Goal: Browse casually

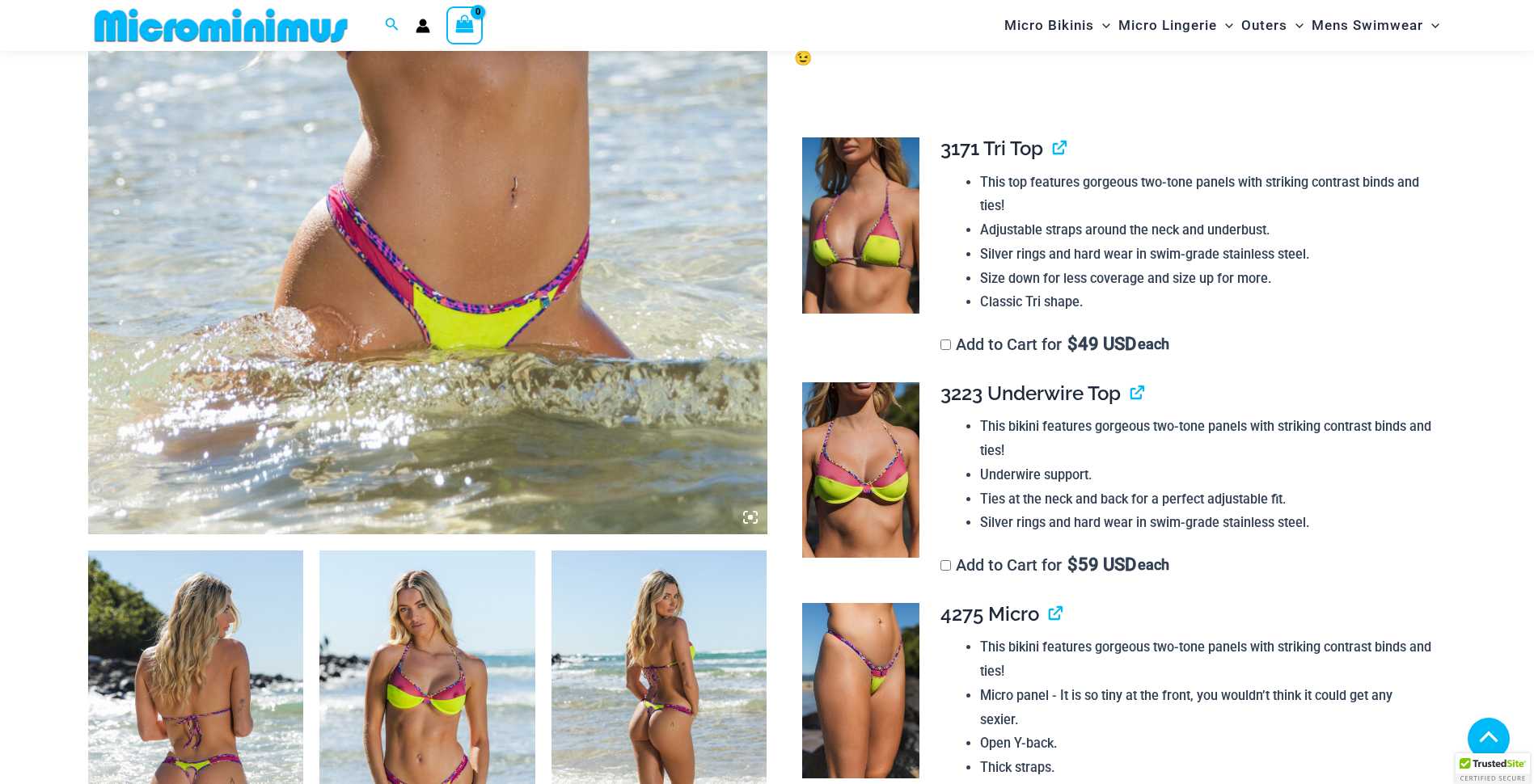
scroll to position [647, 0]
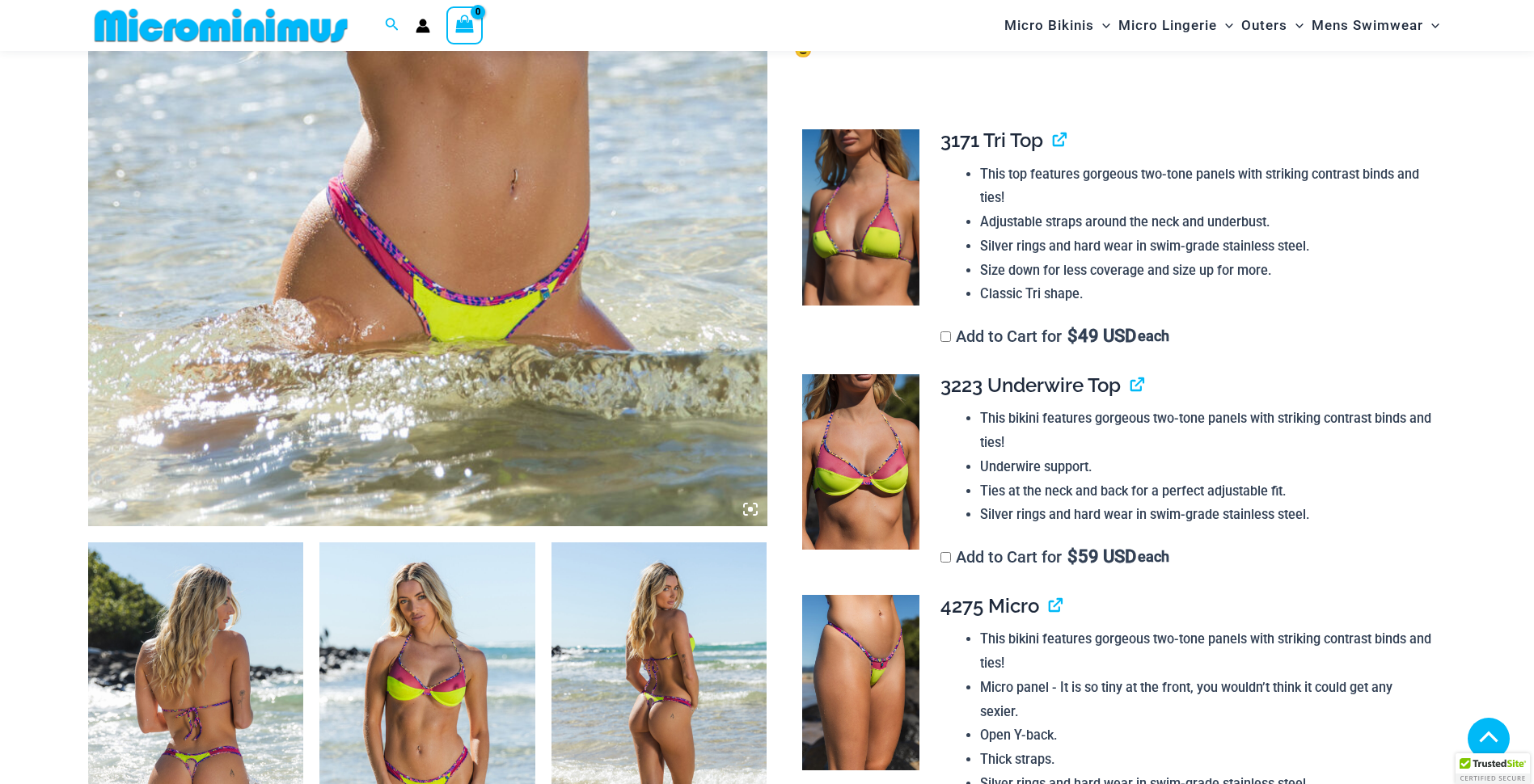
click at [225, 625] on img at bounding box center [196, 704] width 216 height 323
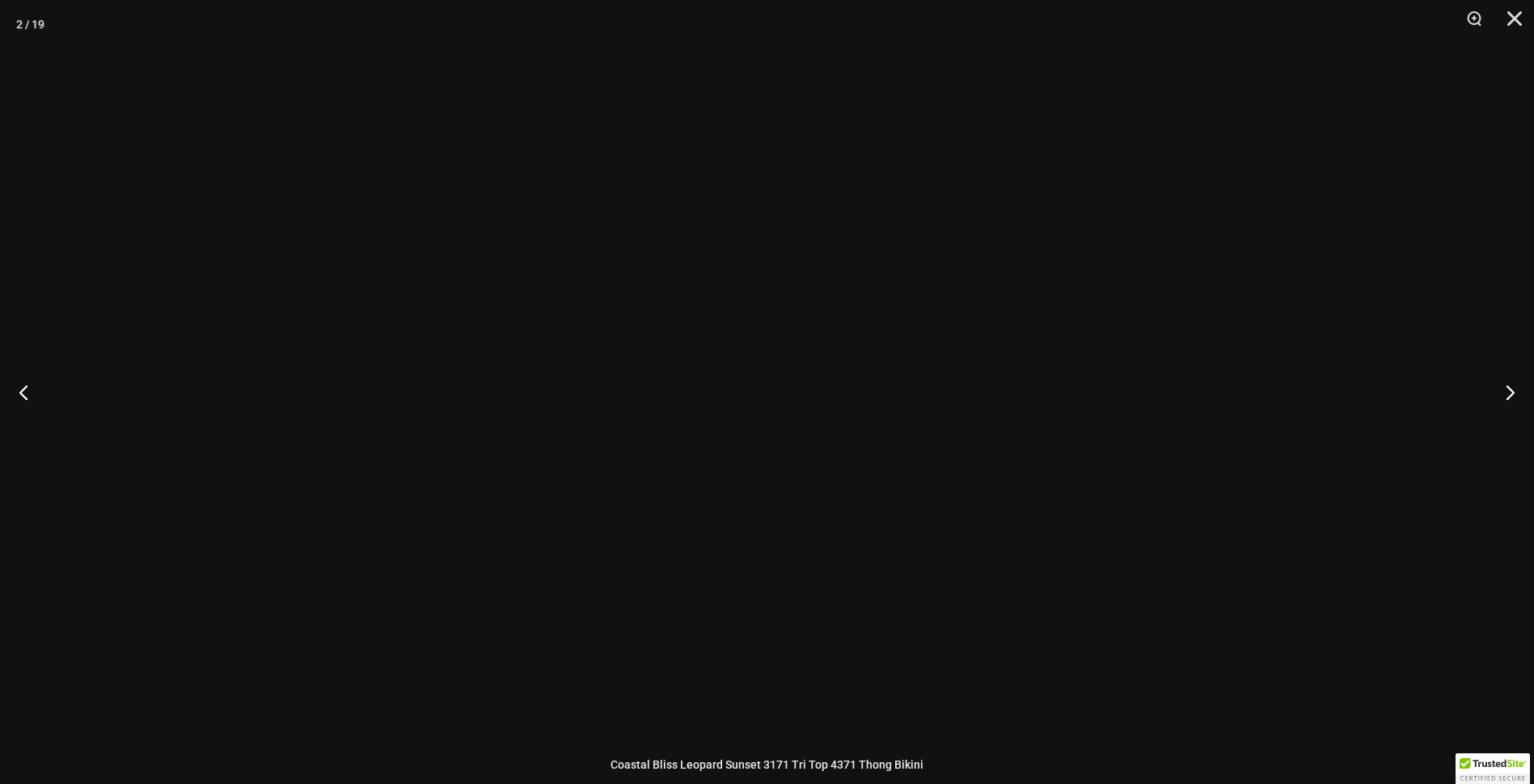
click at [225, 625] on div at bounding box center [767, 392] width 1534 height 784
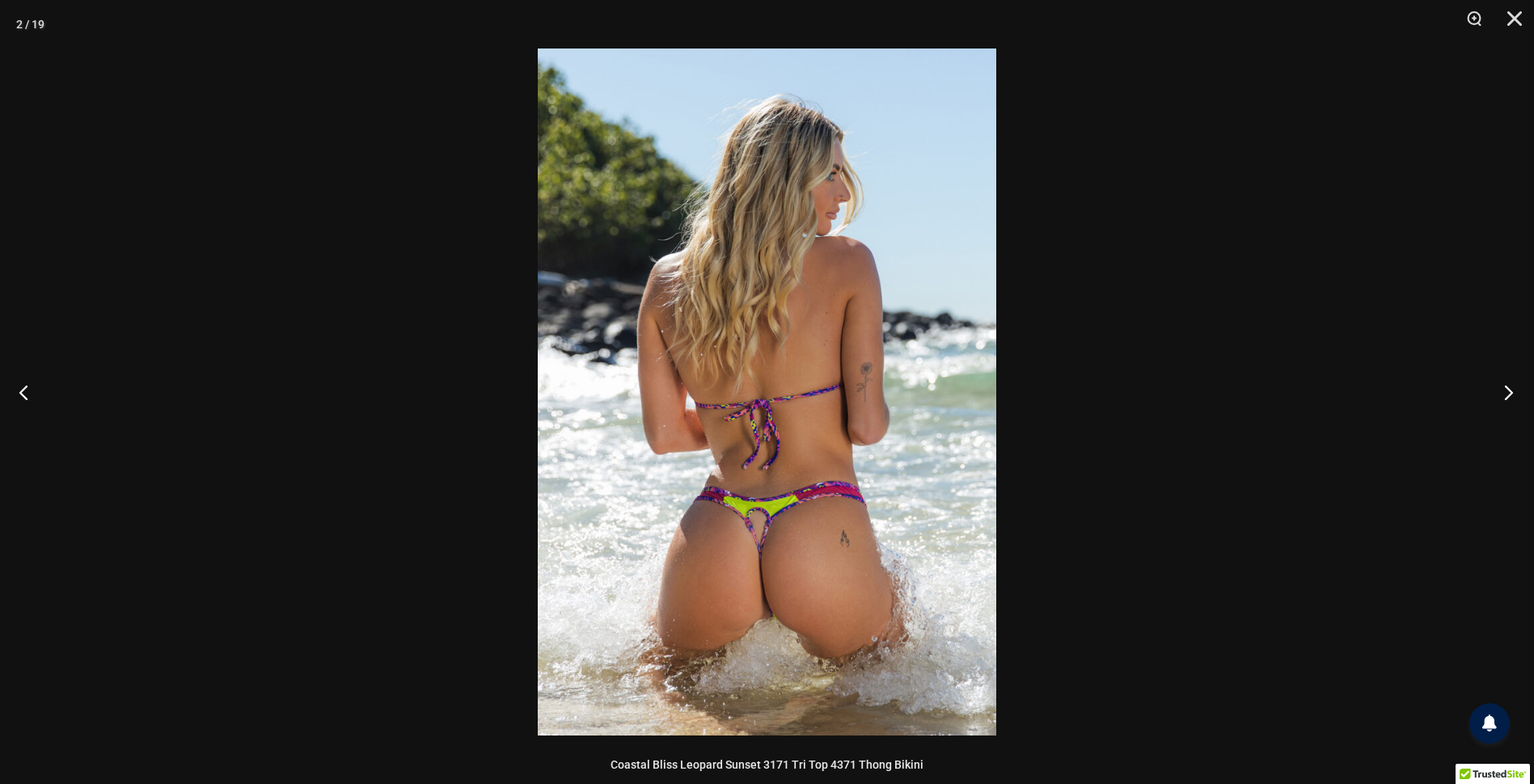
click at [1508, 392] on button "Next" at bounding box center [1504, 392] width 61 height 81
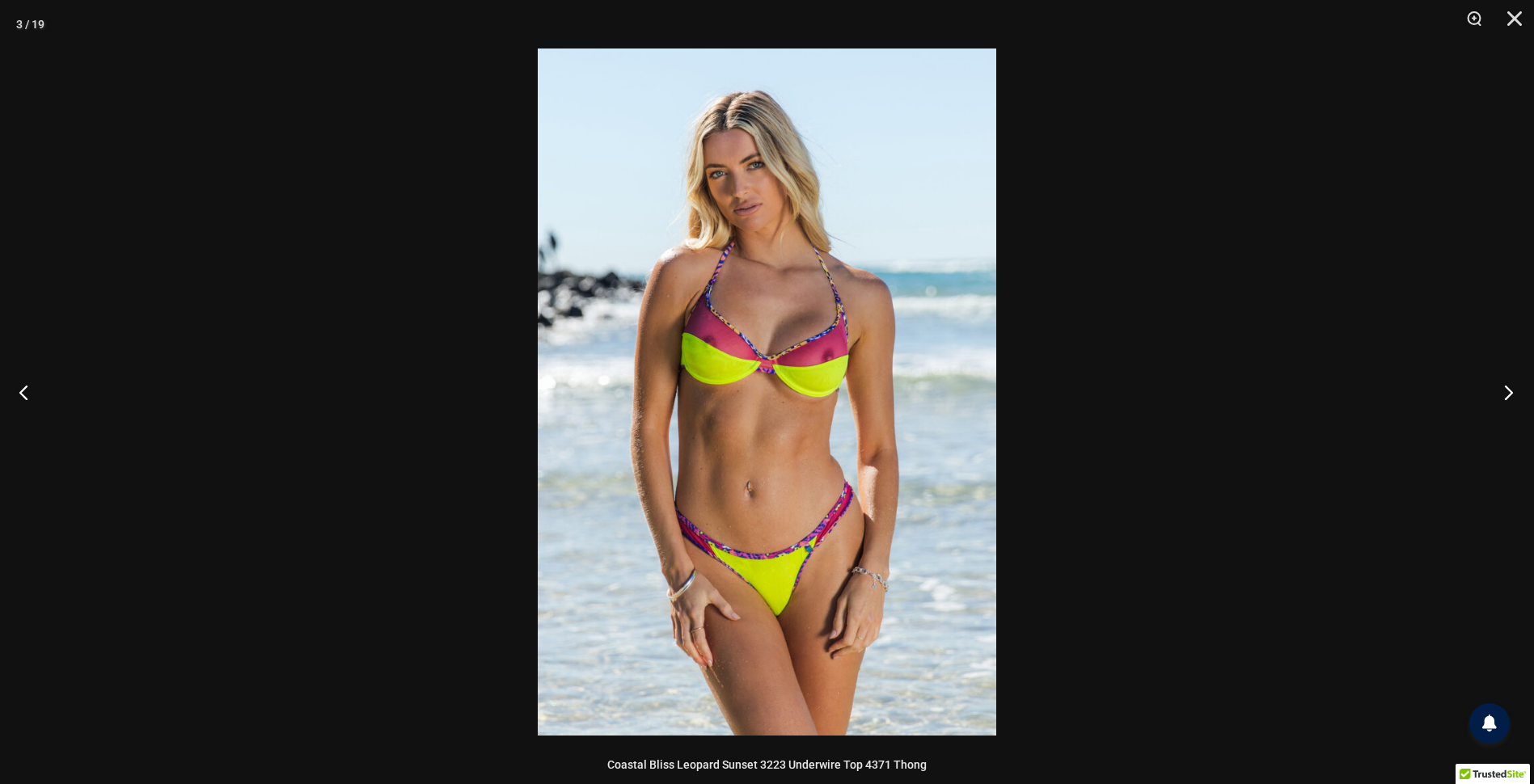
click at [1508, 392] on button "Next" at bounding box center [1504, 392] width 61 height 81
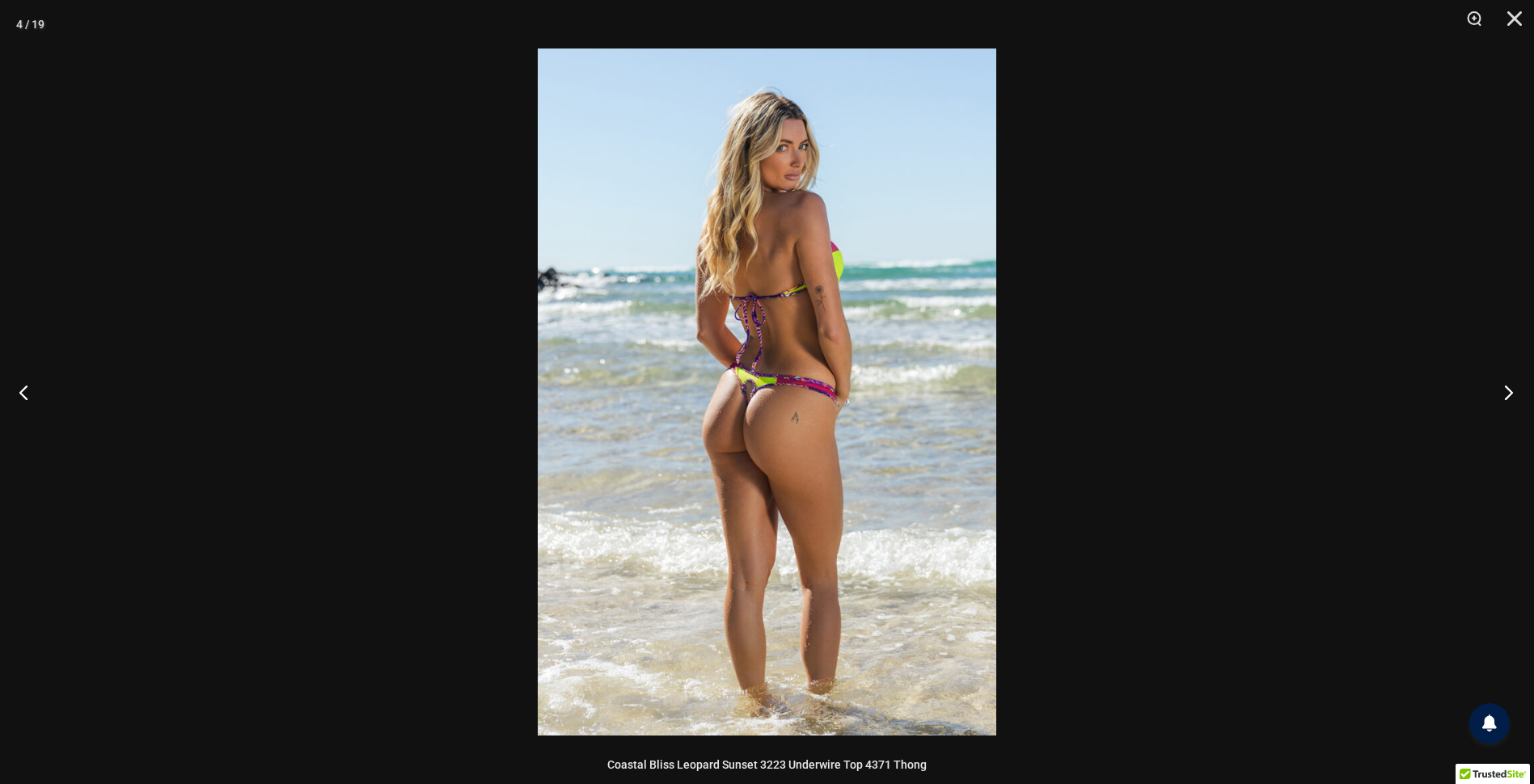
click at [1508, 392] on button "Next" at bounding box center [1504, 392] width 61 height 81
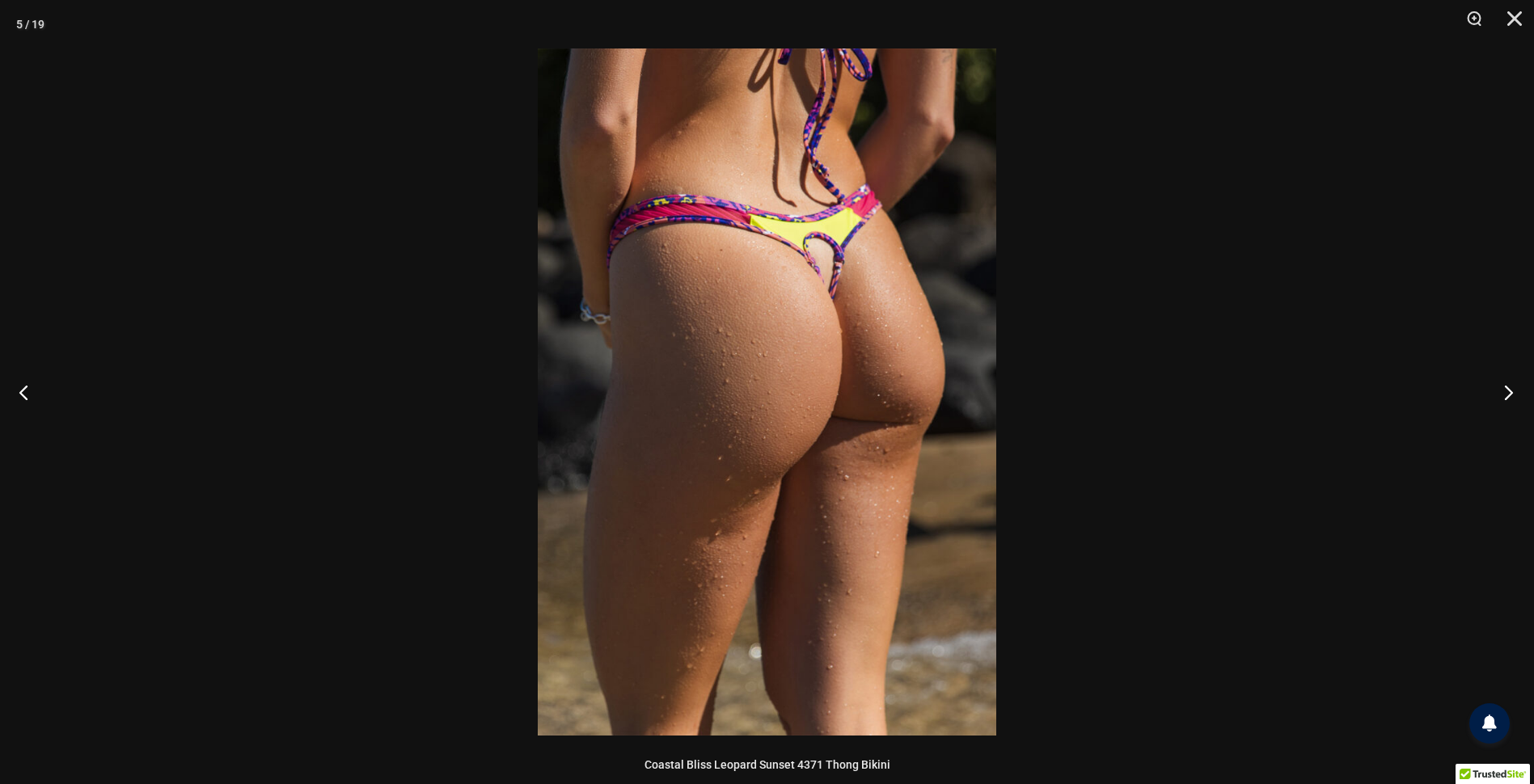
click at [1508, 392] on button "Next" at bounding box center [1504, 392] width 61 height 81
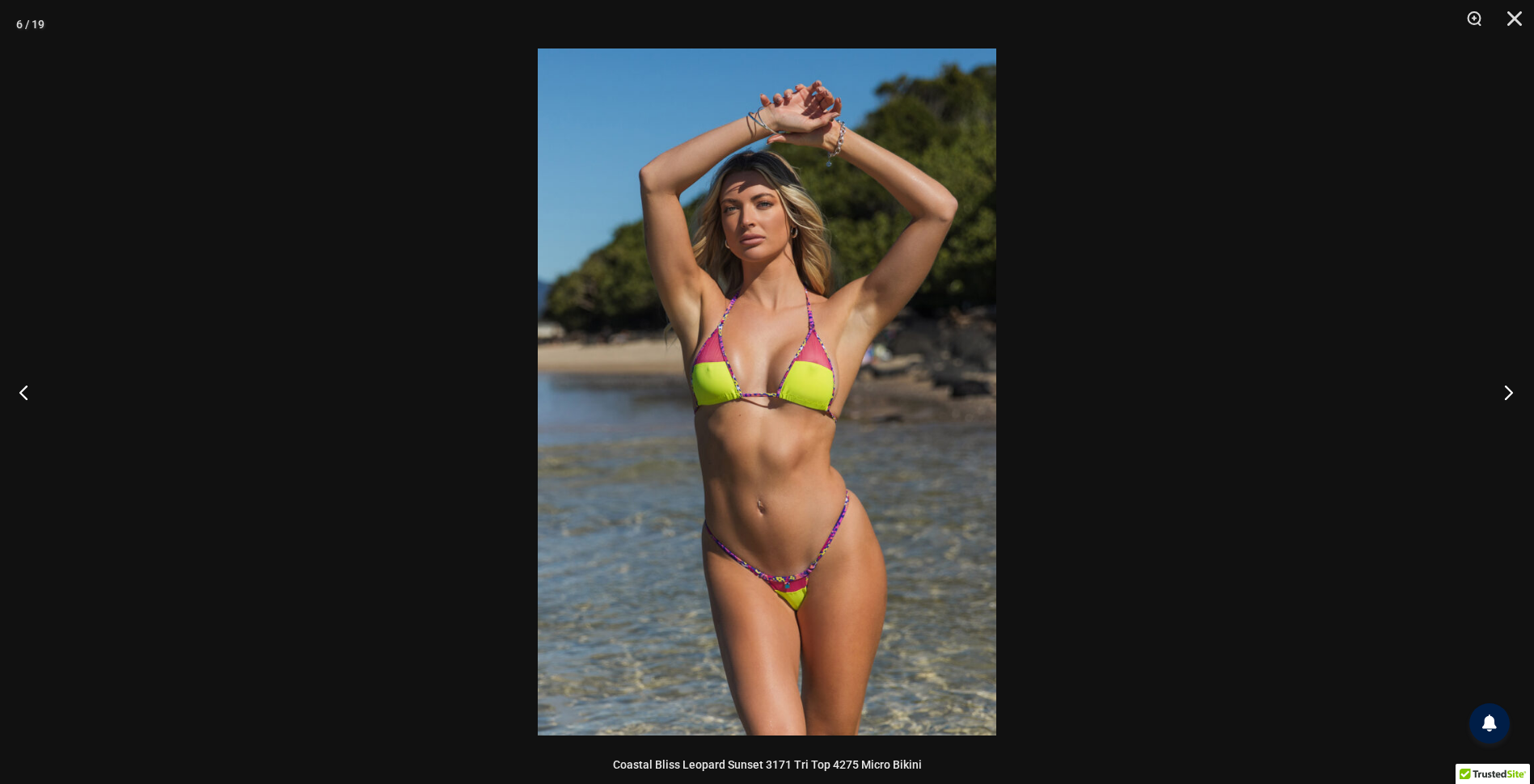
click at [1508, 392] on button "Next" at bounding box center [1504, 392] width 61 height 81
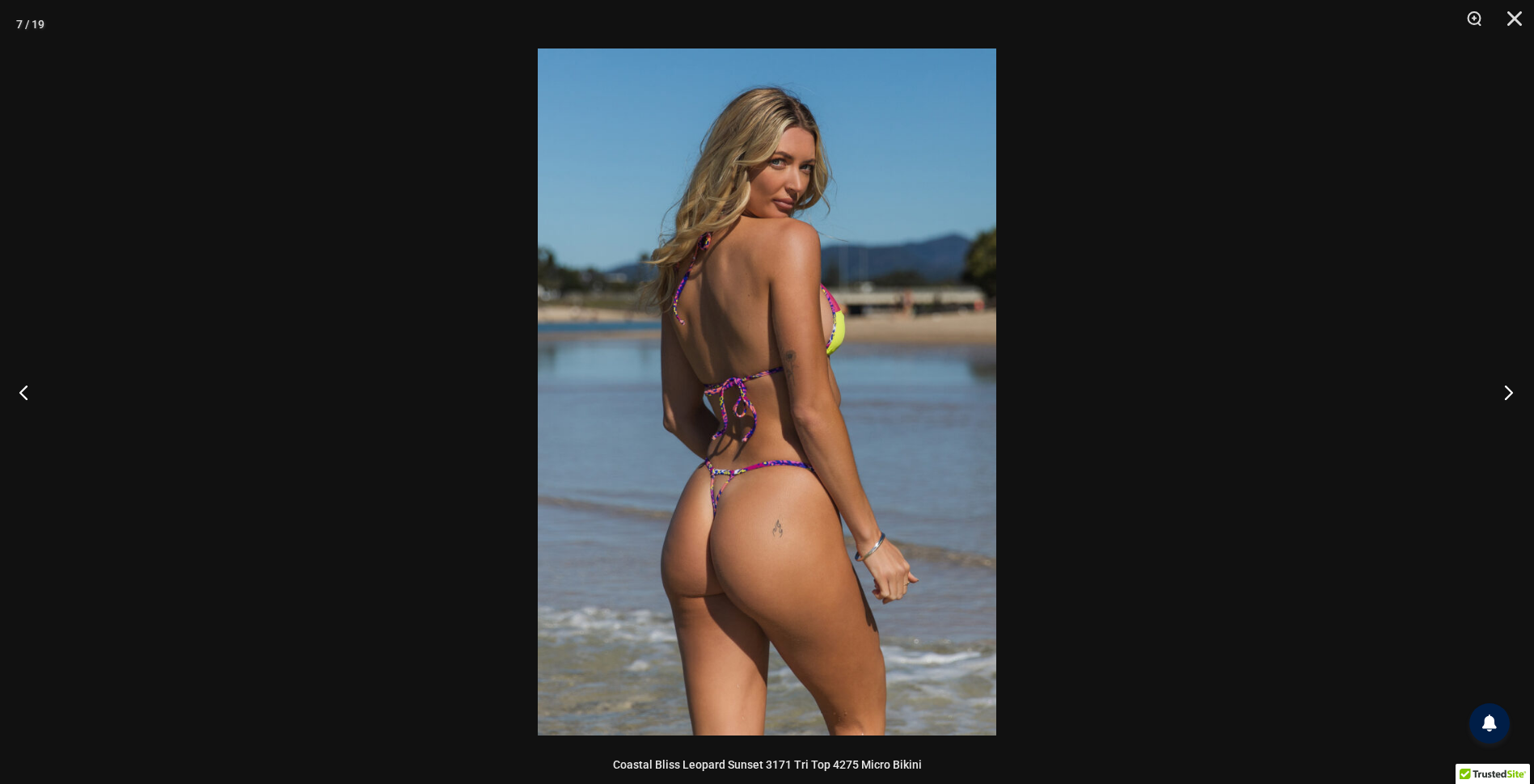
click at [1508, 392] on button "Next" at bounding box center [1504, 392] width 61 height 81
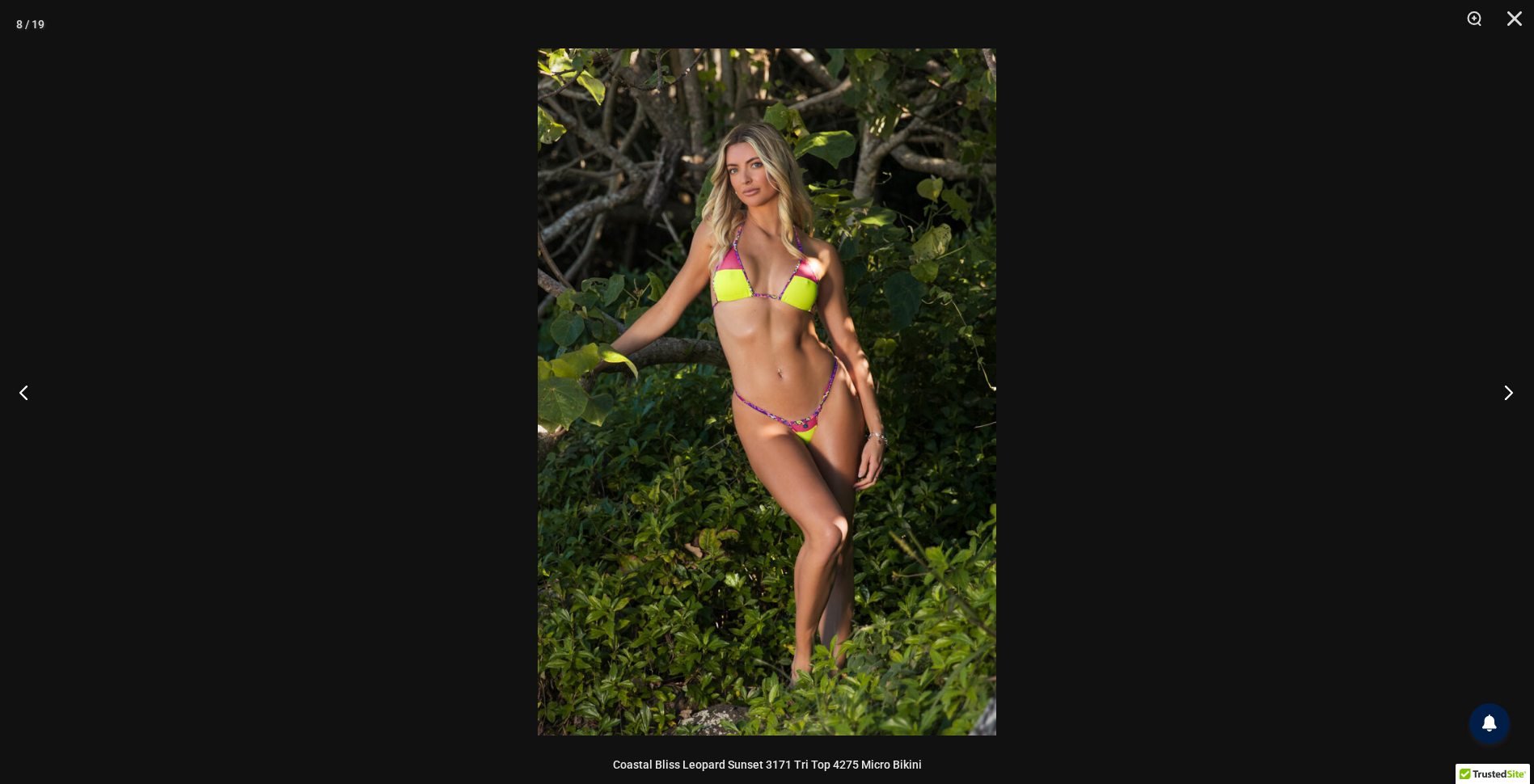
click at [1508, 392] on button "Next" at bounding box center [1504, 392] width 61 height 81
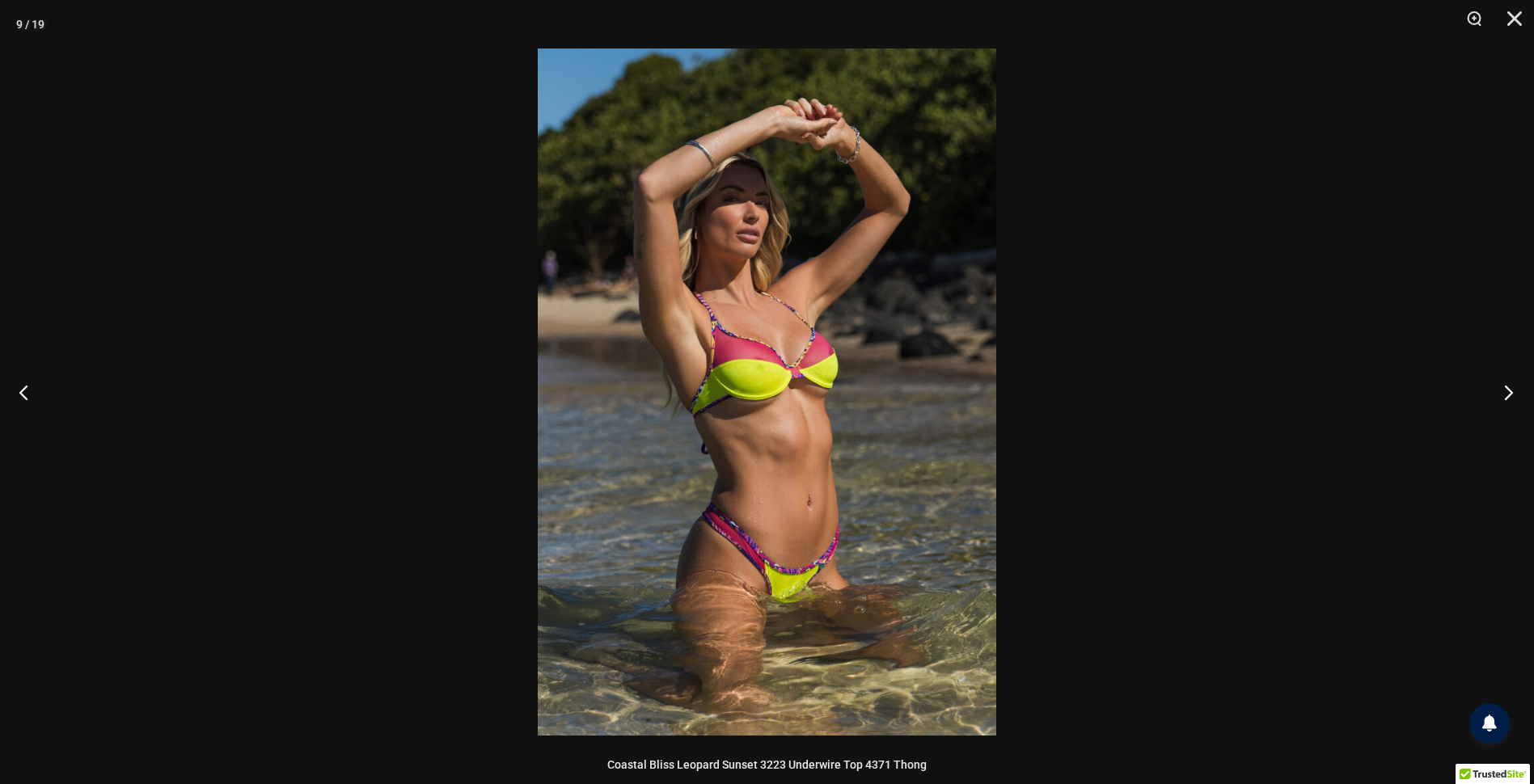
click at [1508, 392] on button "Next" at bounding box center [1504, 392] width 61 height 81
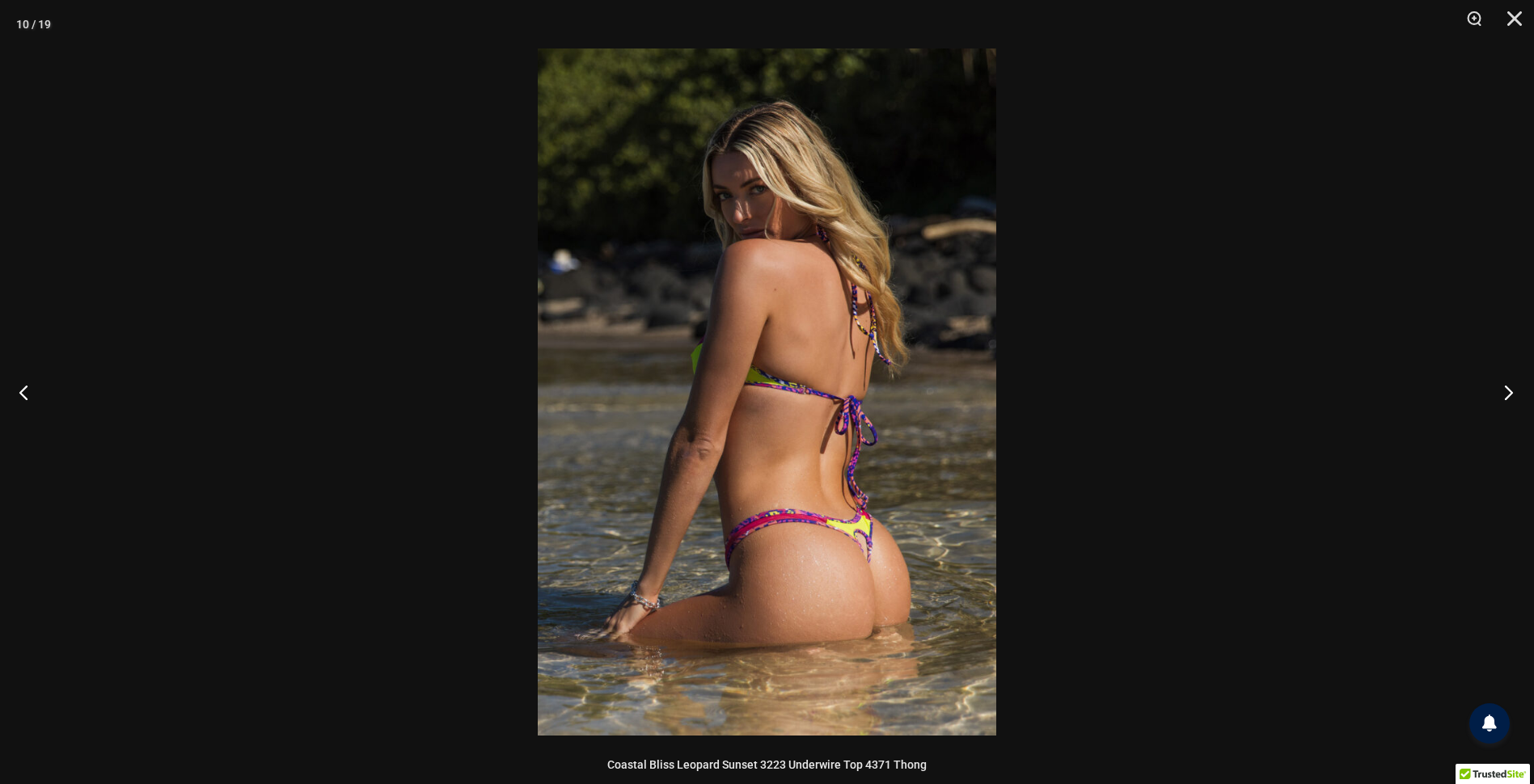
click at [1508, 392] on button "Next" at bounding box center [1504, 392] width 61 height 81
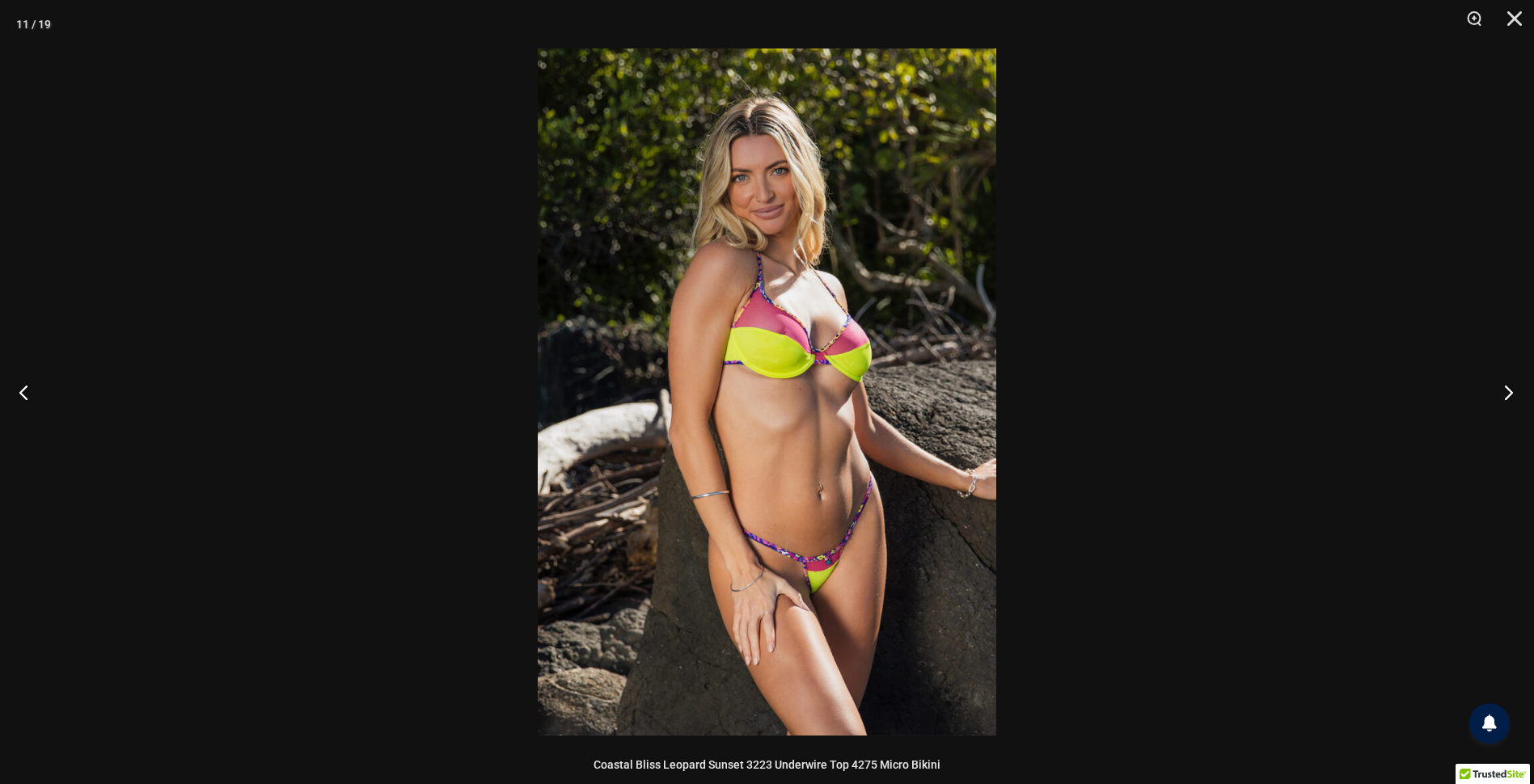
click at [1508, 392] on button "Next" at bounding box center [1504, 392] width 61 height 81
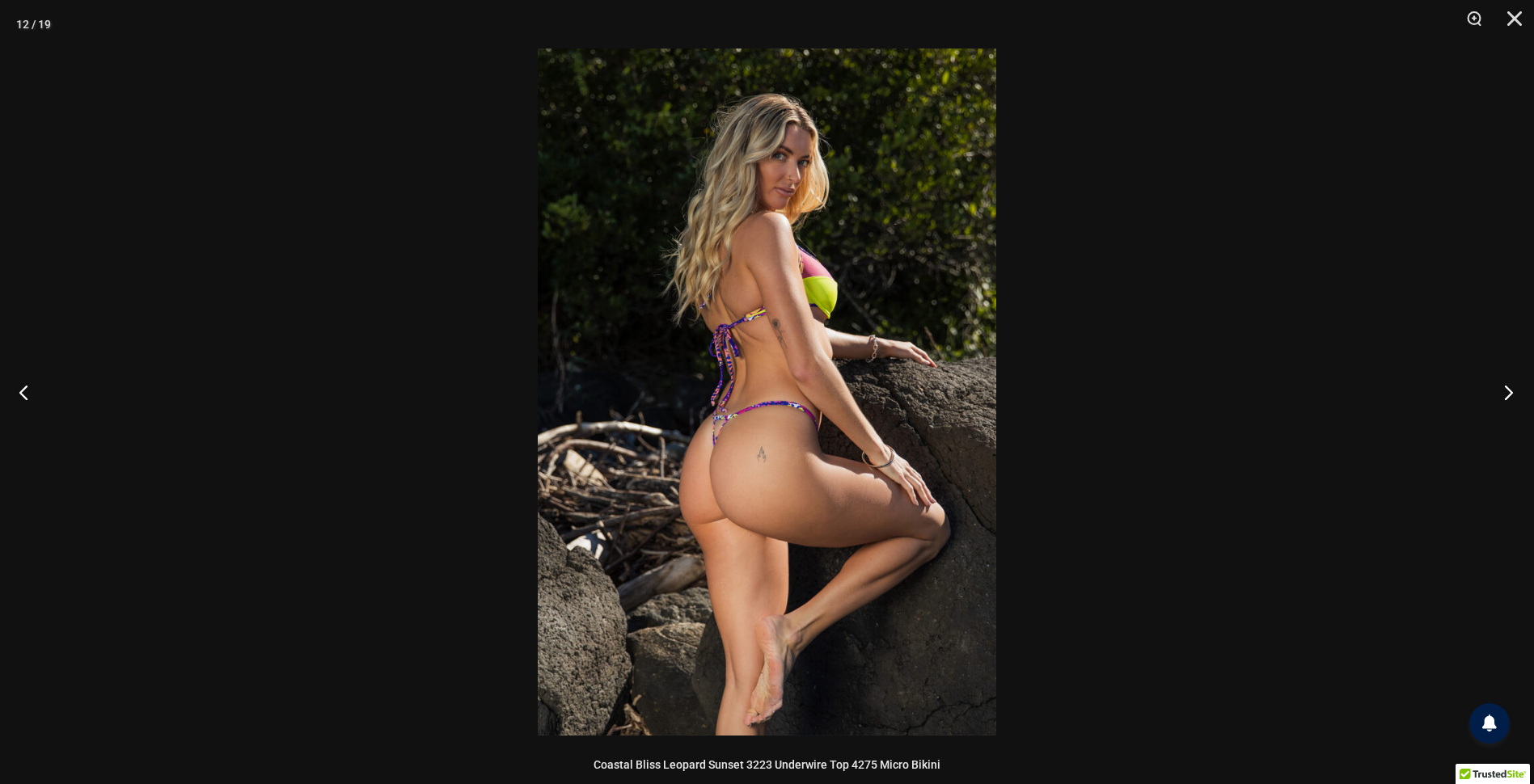
click at [1508, 392] on button "Next" at bounding box center [1504, 392] width 61 height 81
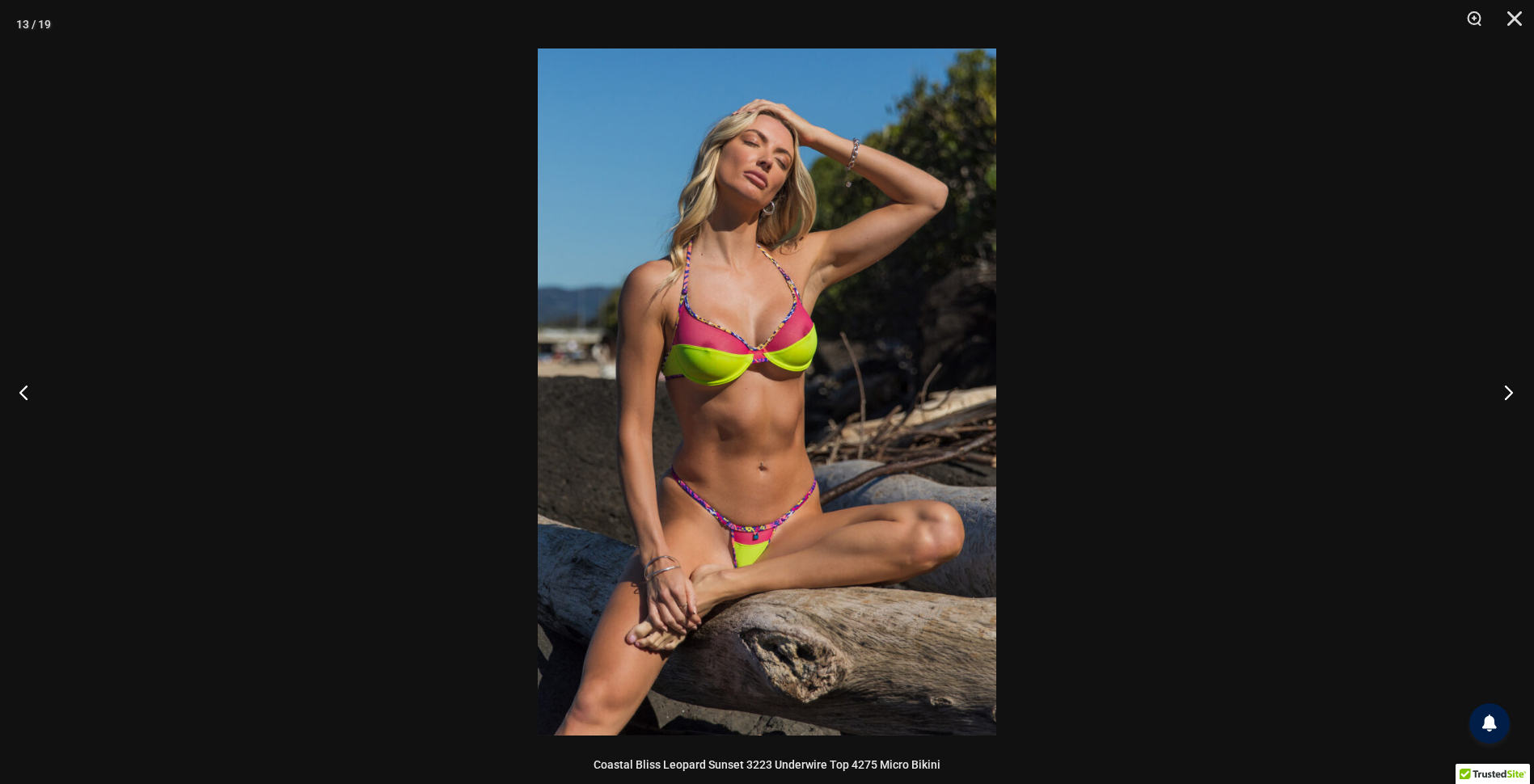
click at [1508, 392] on button "Next" at bounding box center [1504, 392] width 61 height 81
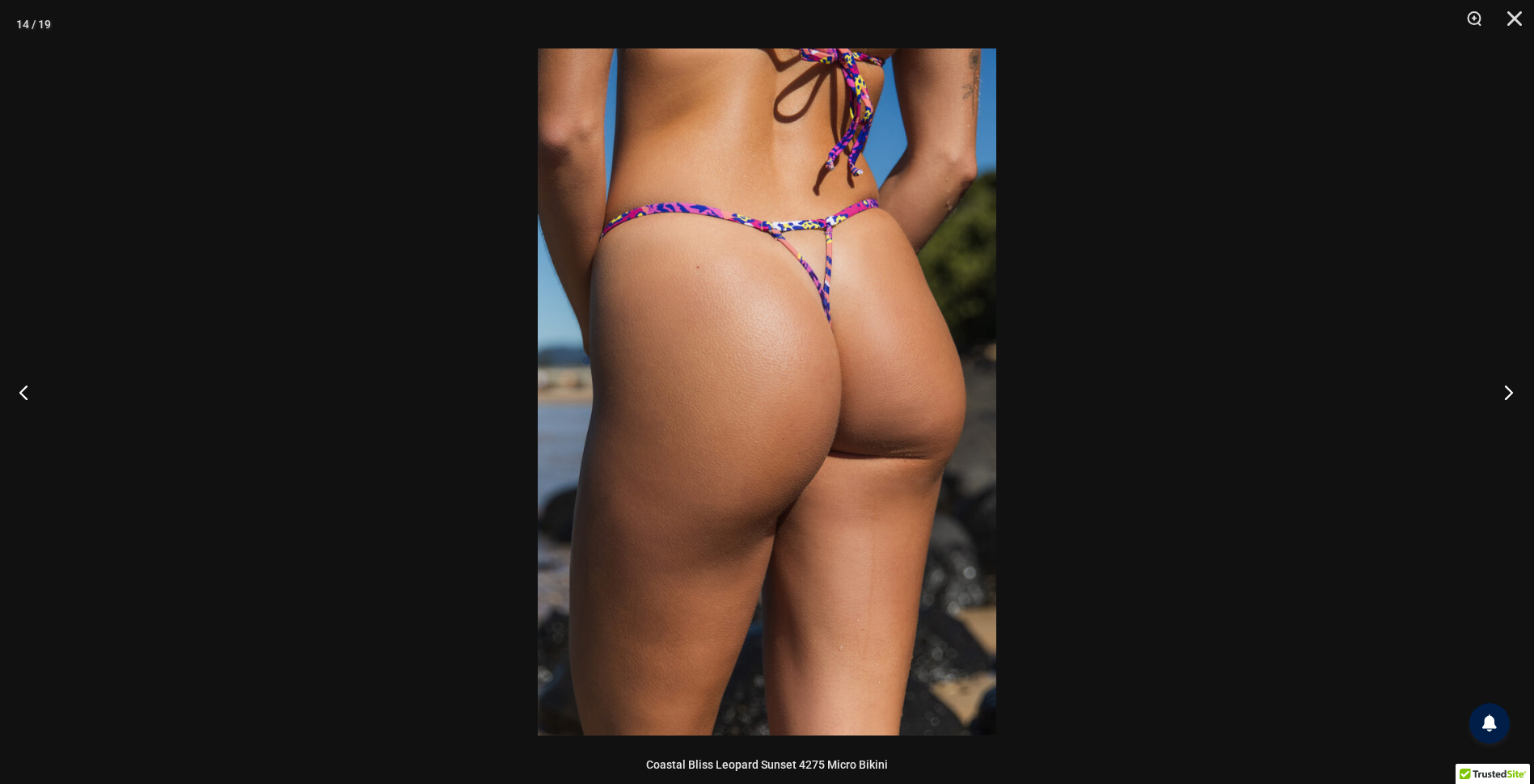
click at [1508, 392] on button "Next" at bounding box center [1504, 392] width 61 height 81
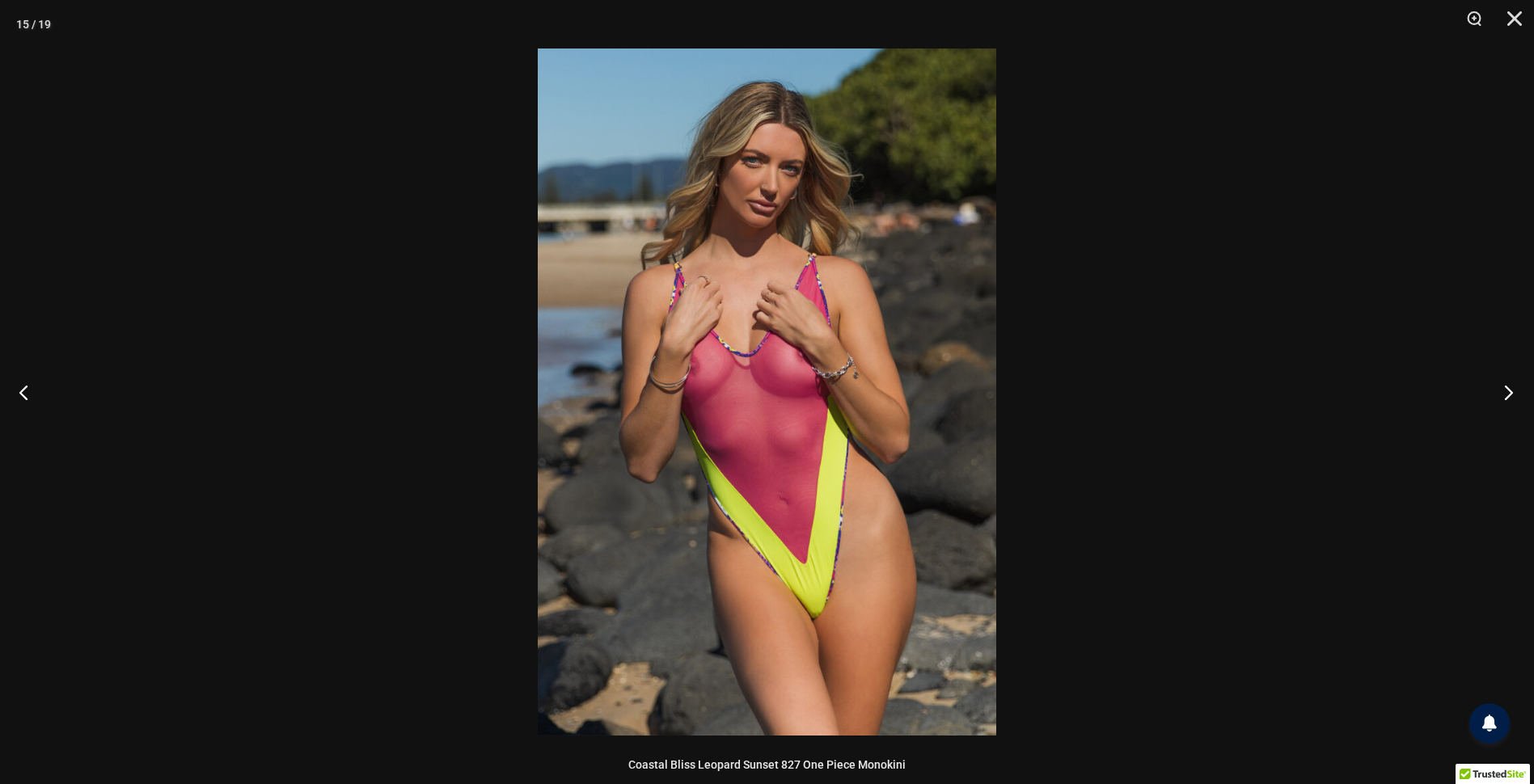
click at [1508, 392] on button "Next" at bounding box center [1504, 392] width 61 height 81
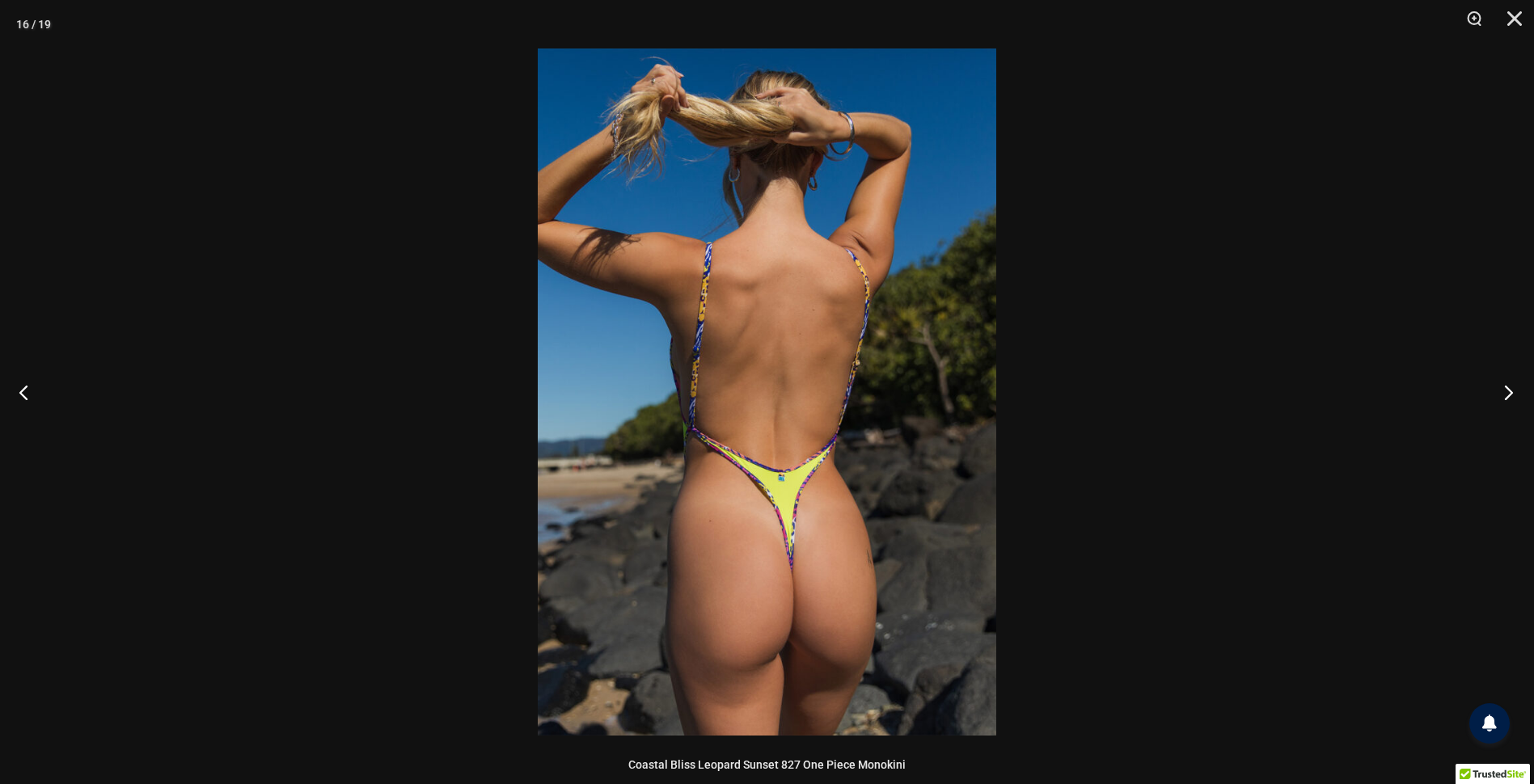
click at [1508, 392] on button "Next" at bounding box center [1504, 392] width 61 height 81
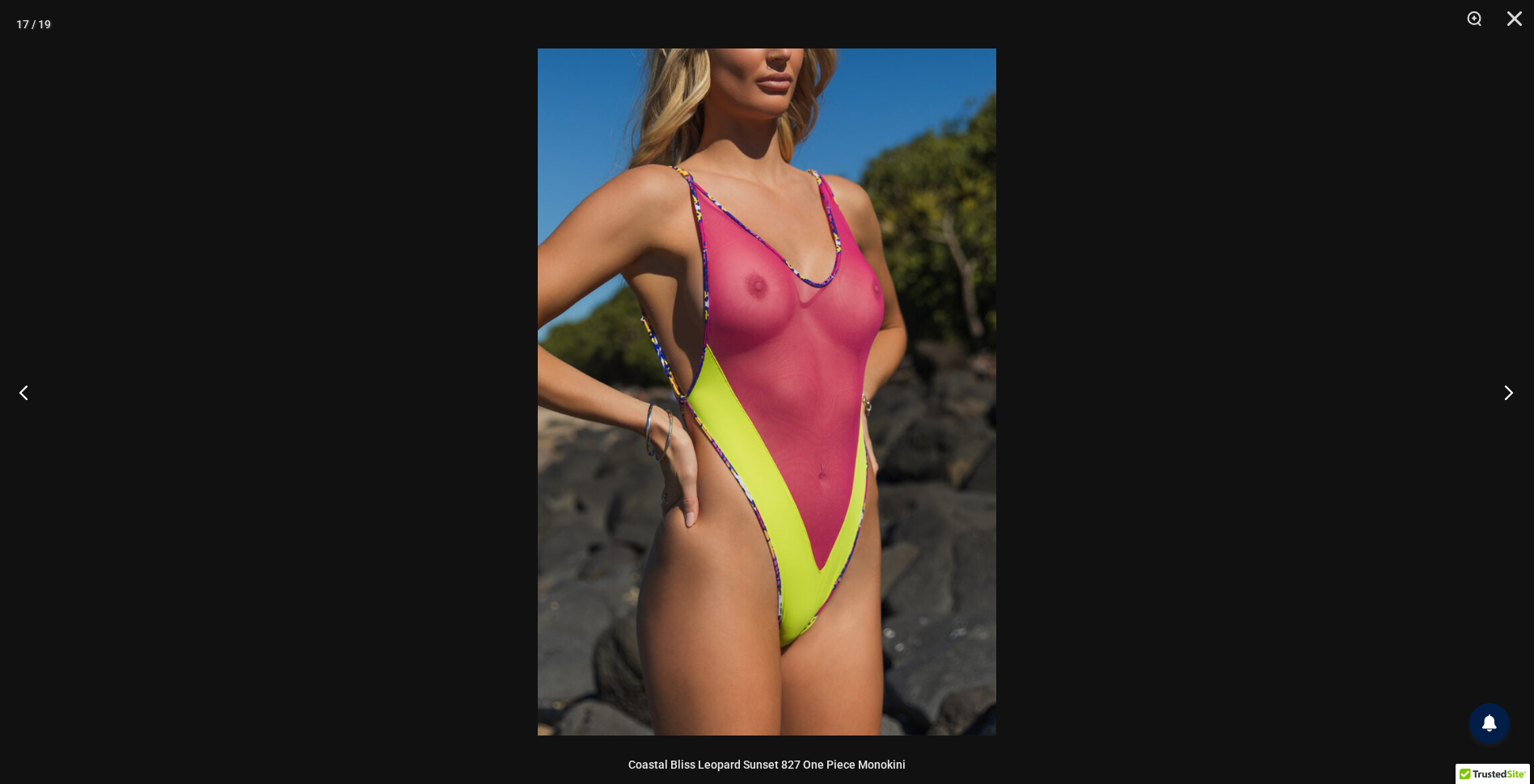
click at [1508, 392] on button "Next" at bounding box center [1504, 392] width 61 height 81
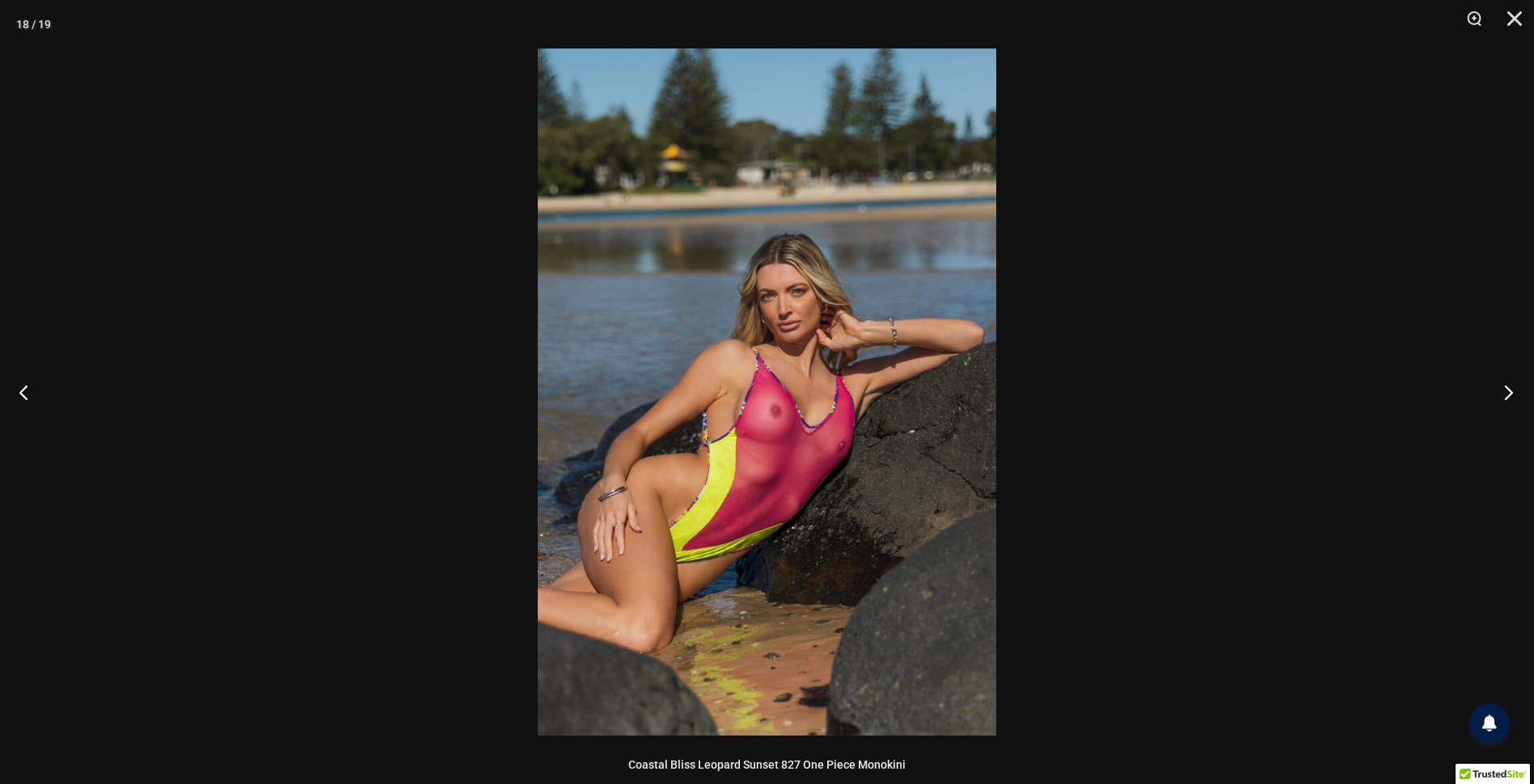
click at [1508, 392] on button "Next" at bounding box center [1504, 392] width 61 height 81
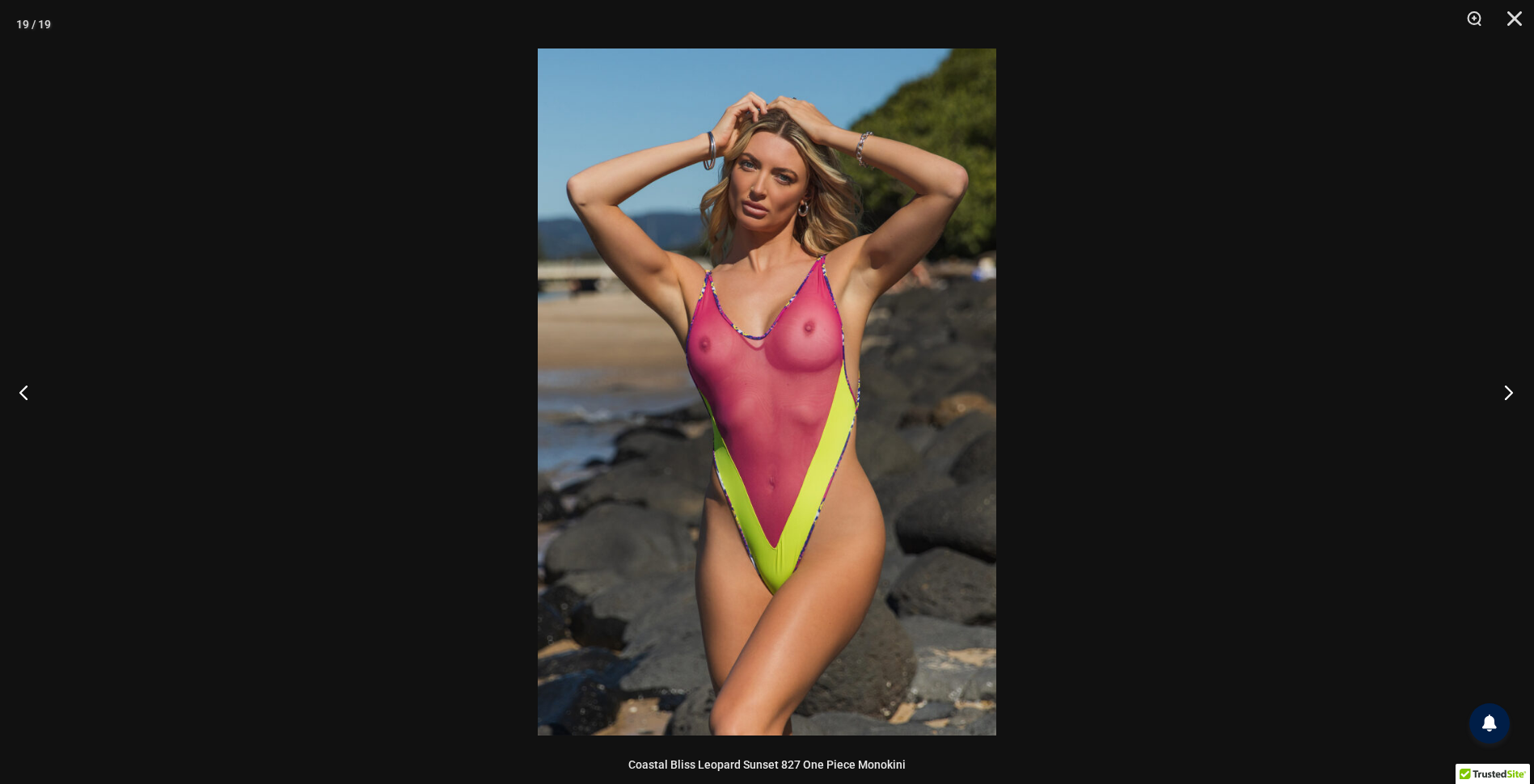
click at [1508, 392] on button "Next" at bounding box center [1504, 392] width 61 height 81
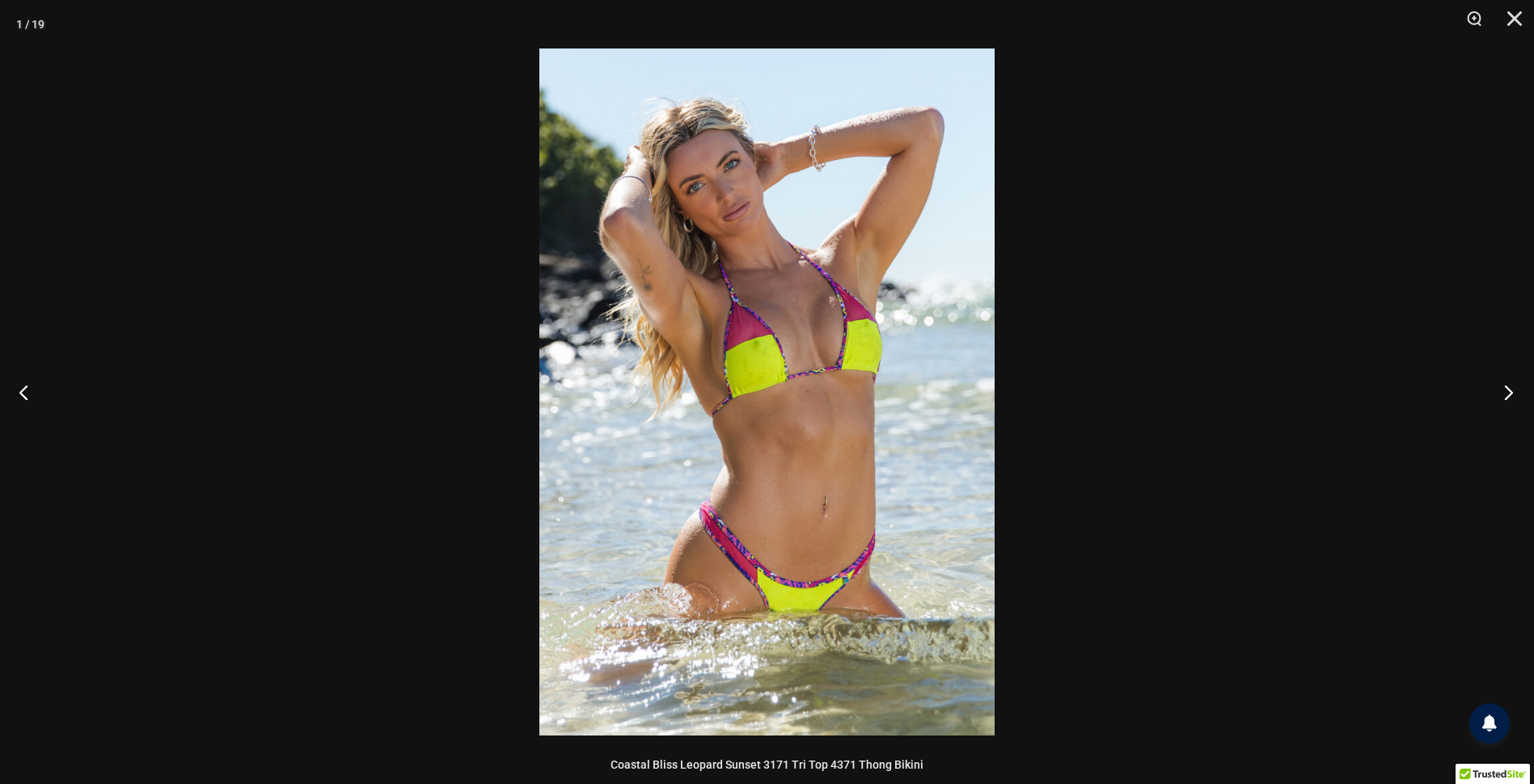
click at [1506, 387] on button "Next" at bounding box center [1504, 392] width 61 height 81
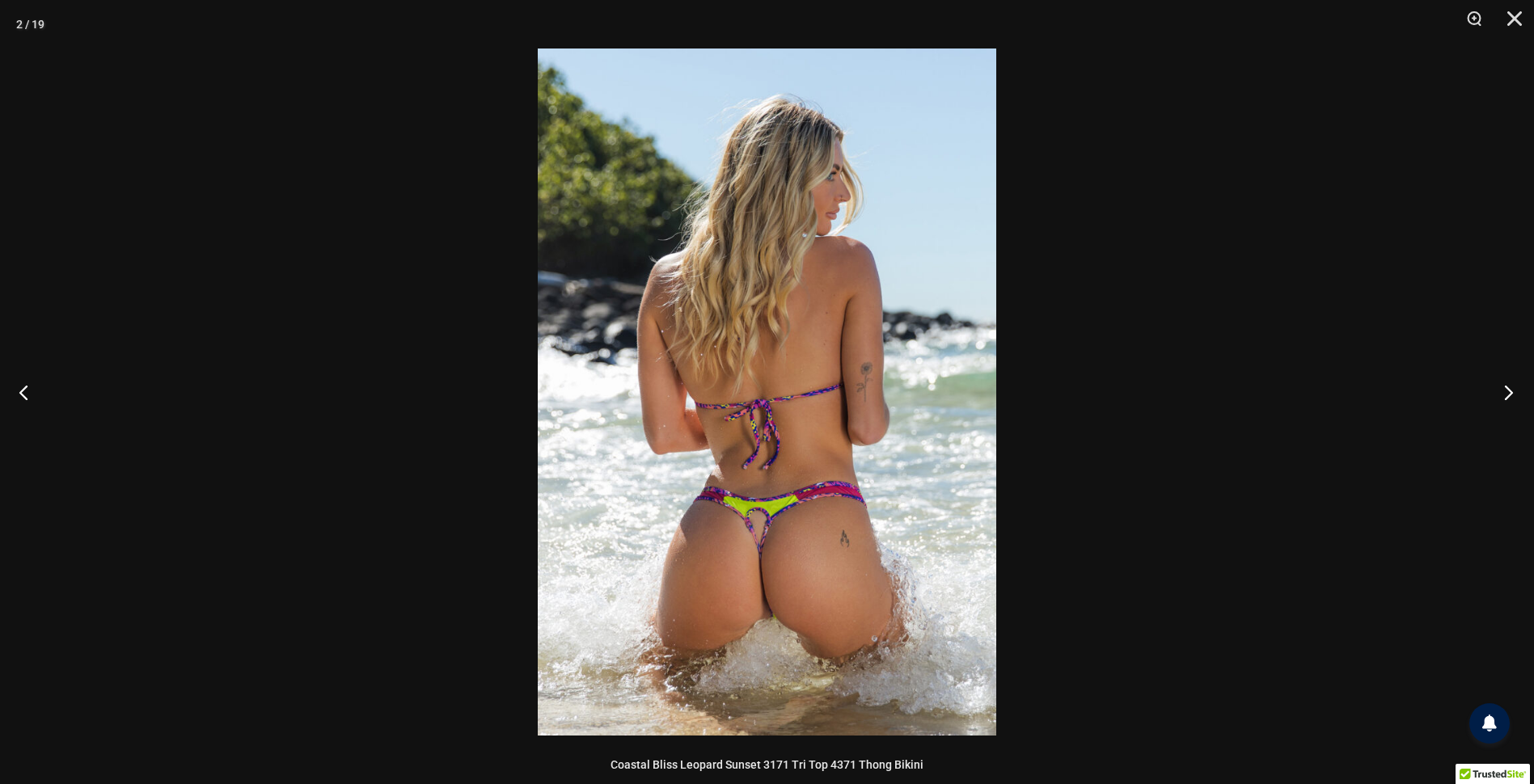
click at [1505, 386] on button "Next" at bounding box center [1504, 392] width 61 height 81
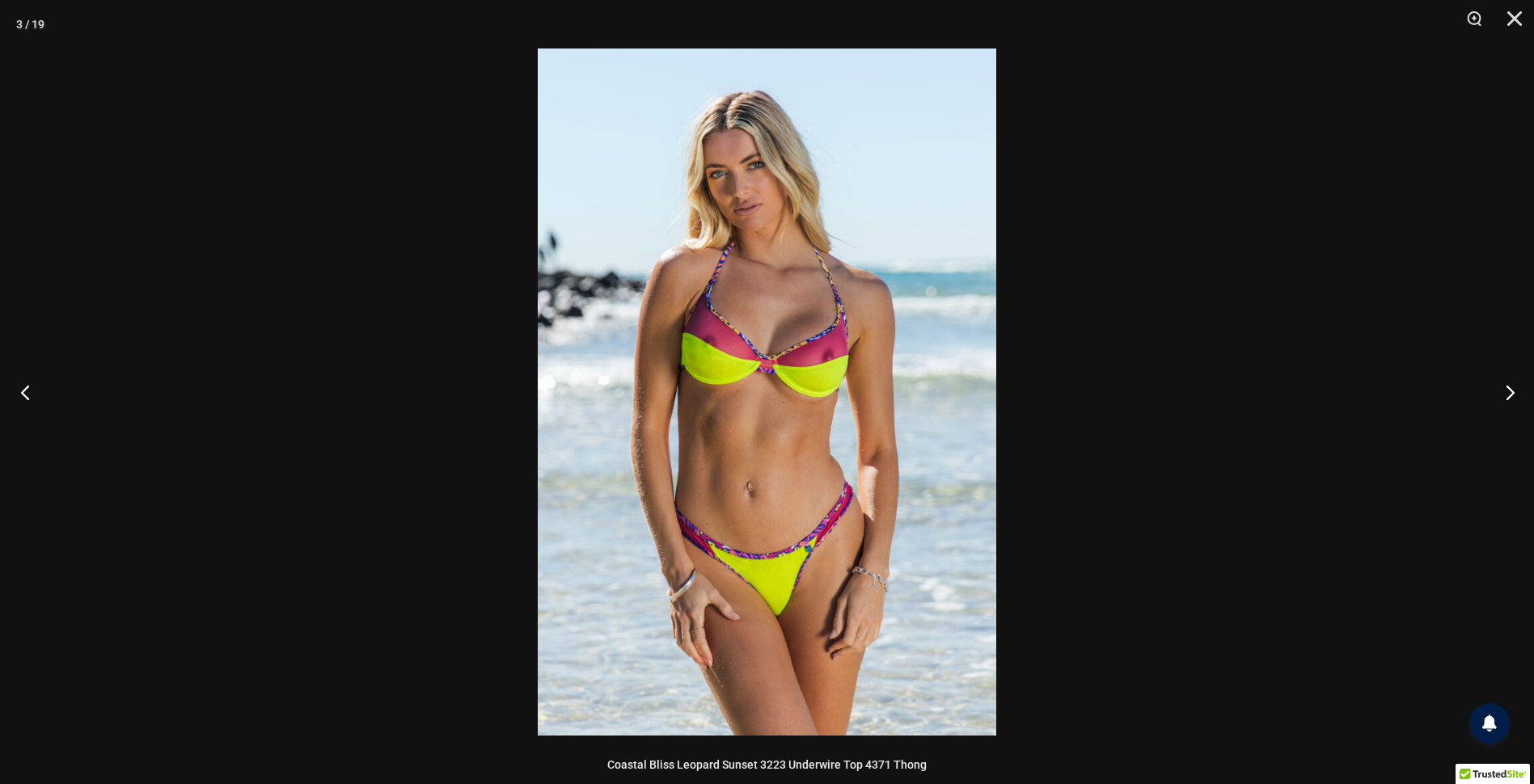
click at [35, 391] on button "Previous" at bounding box center [30, 392] width 61 height 81
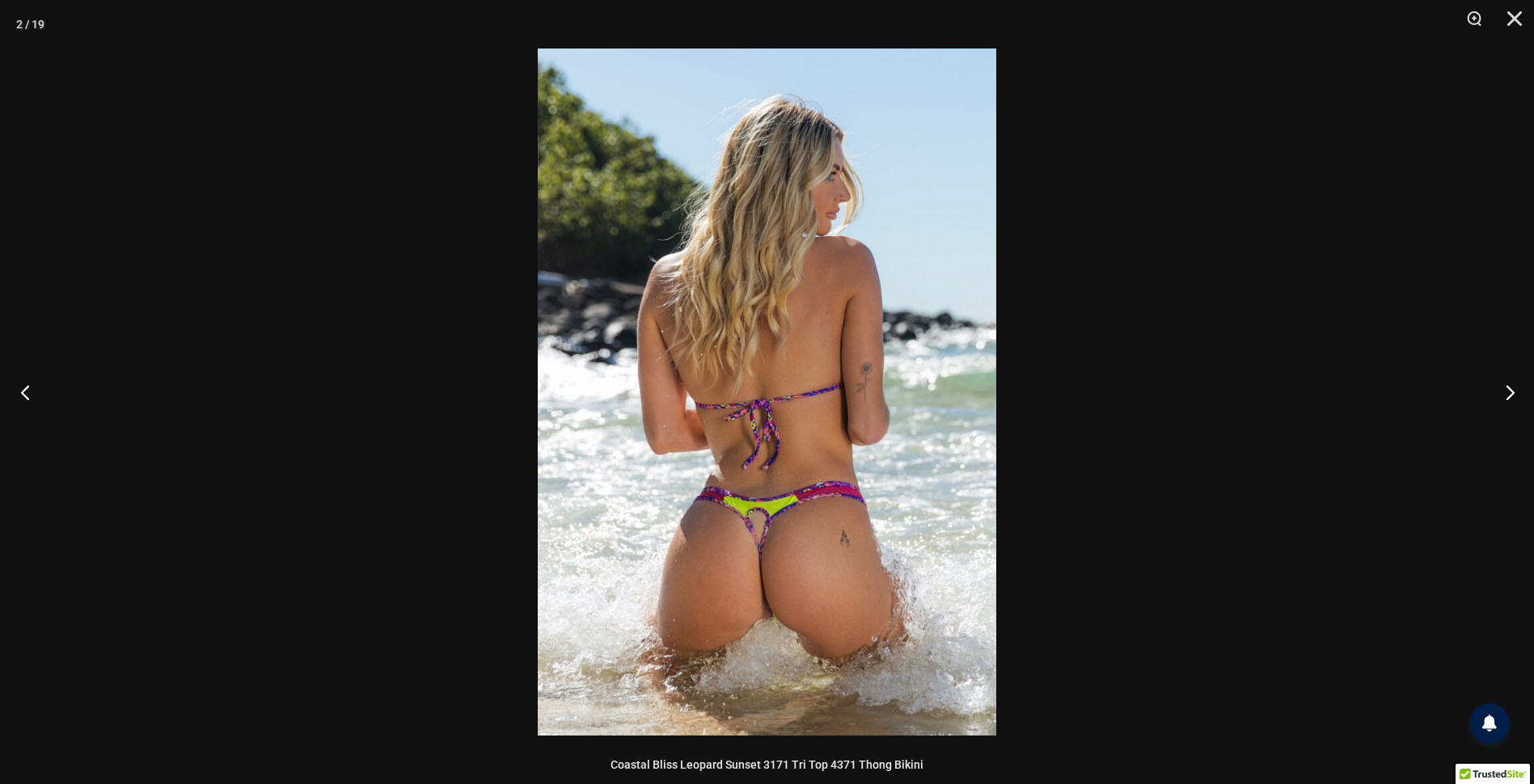
click at [35, 391] on button "Previous" at bounding box center [30, 392] width 61 height 81
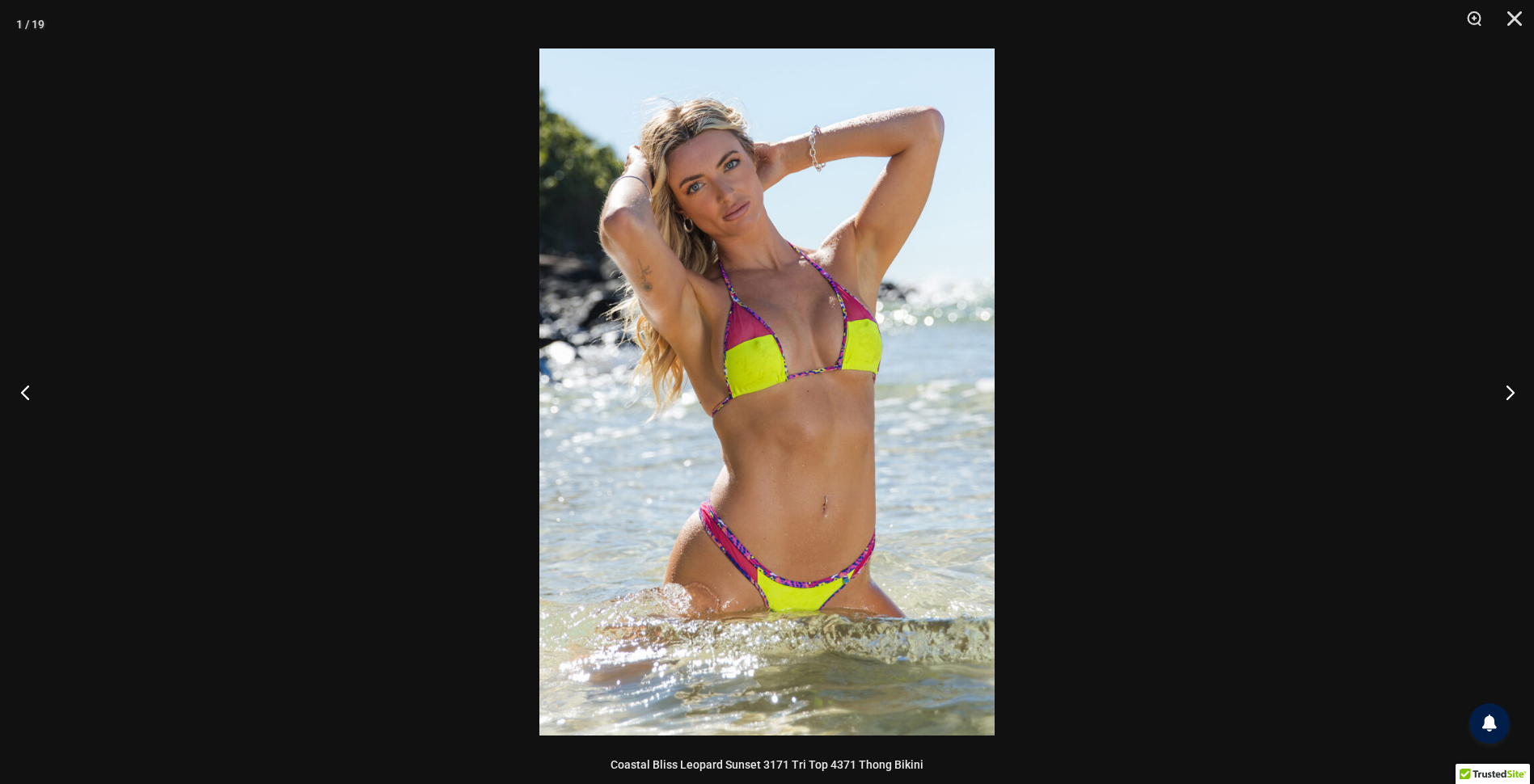
click at [35, 391] on button "Previous" at bounding box center [30, 392] width 61 height 81
